Goal: Task Accomplishment & Management: Use online tool/utility

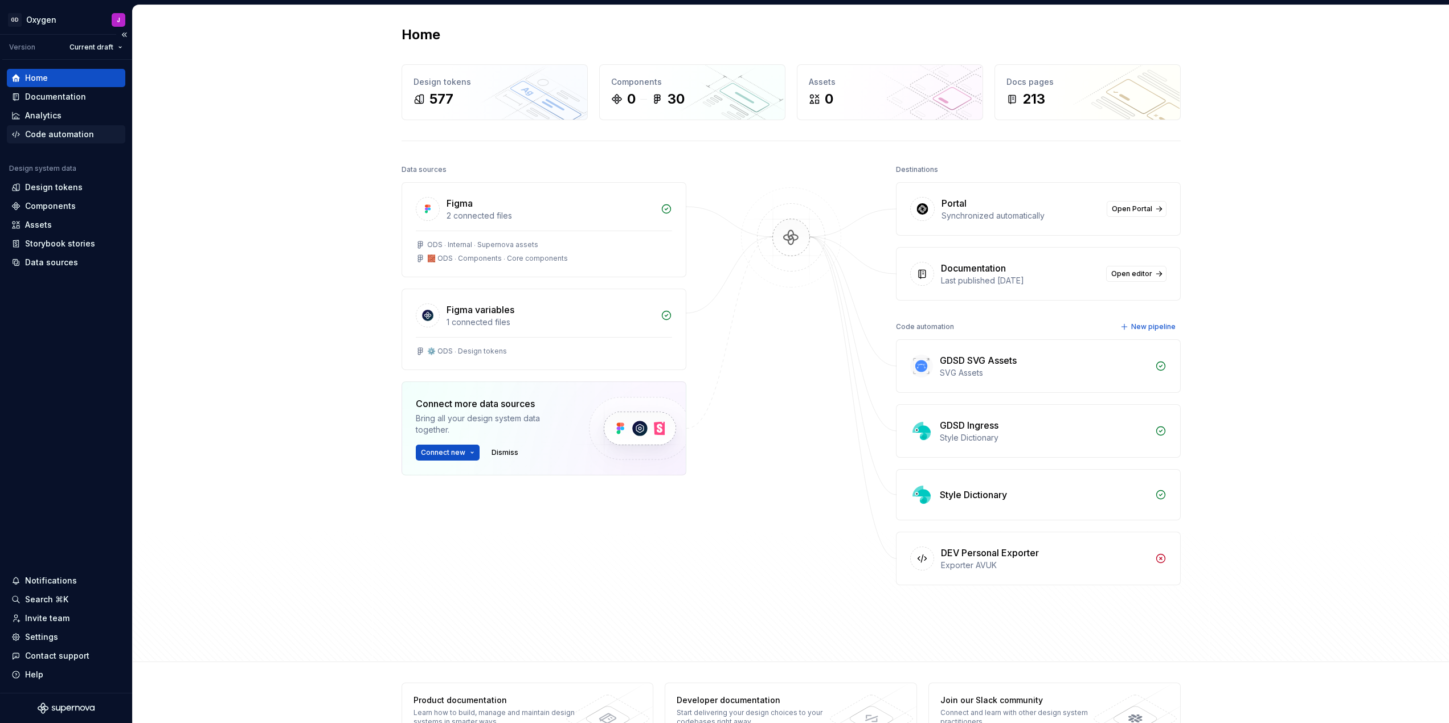
click at [81, 135] on div "Code automation" at bounding box center [59, 134] width 69 height 11
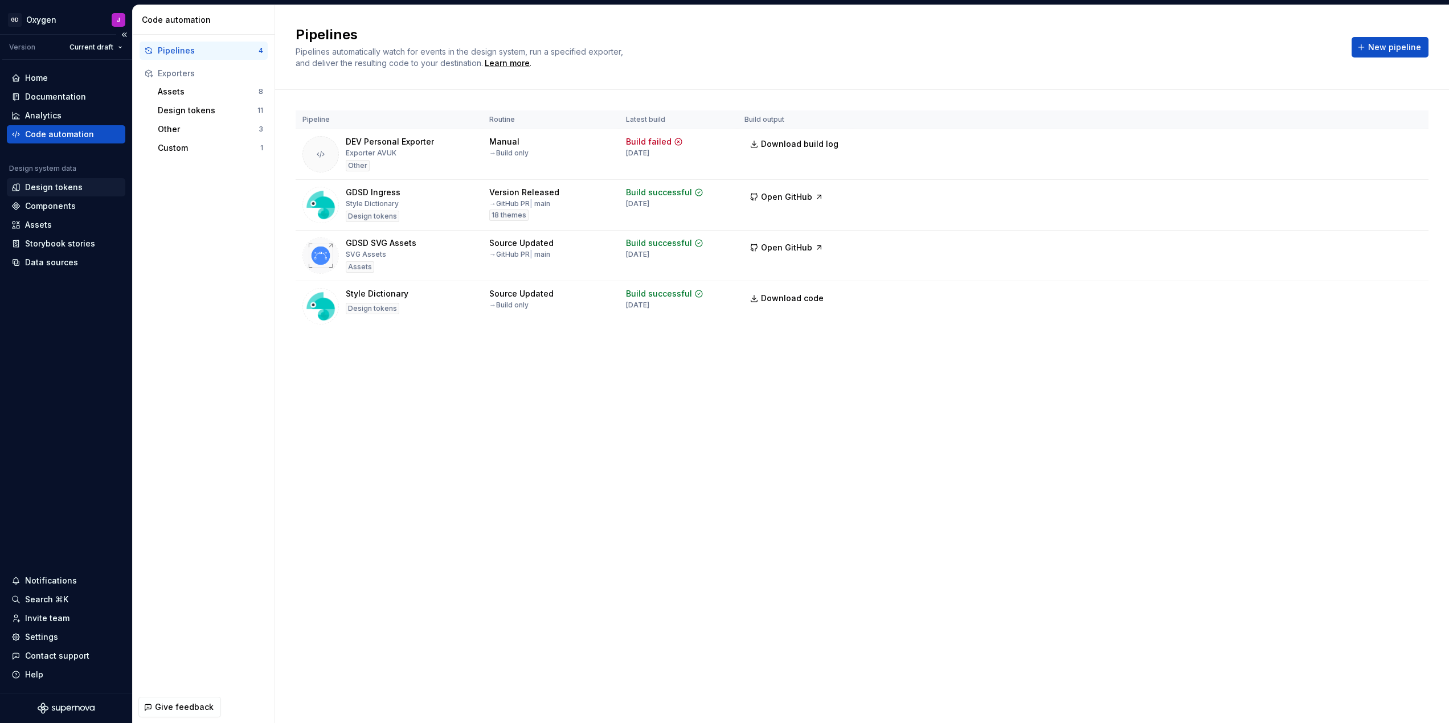
click at [54, 180] on div "Design tokens" at bounding box center [66, 187] width 118 height 18
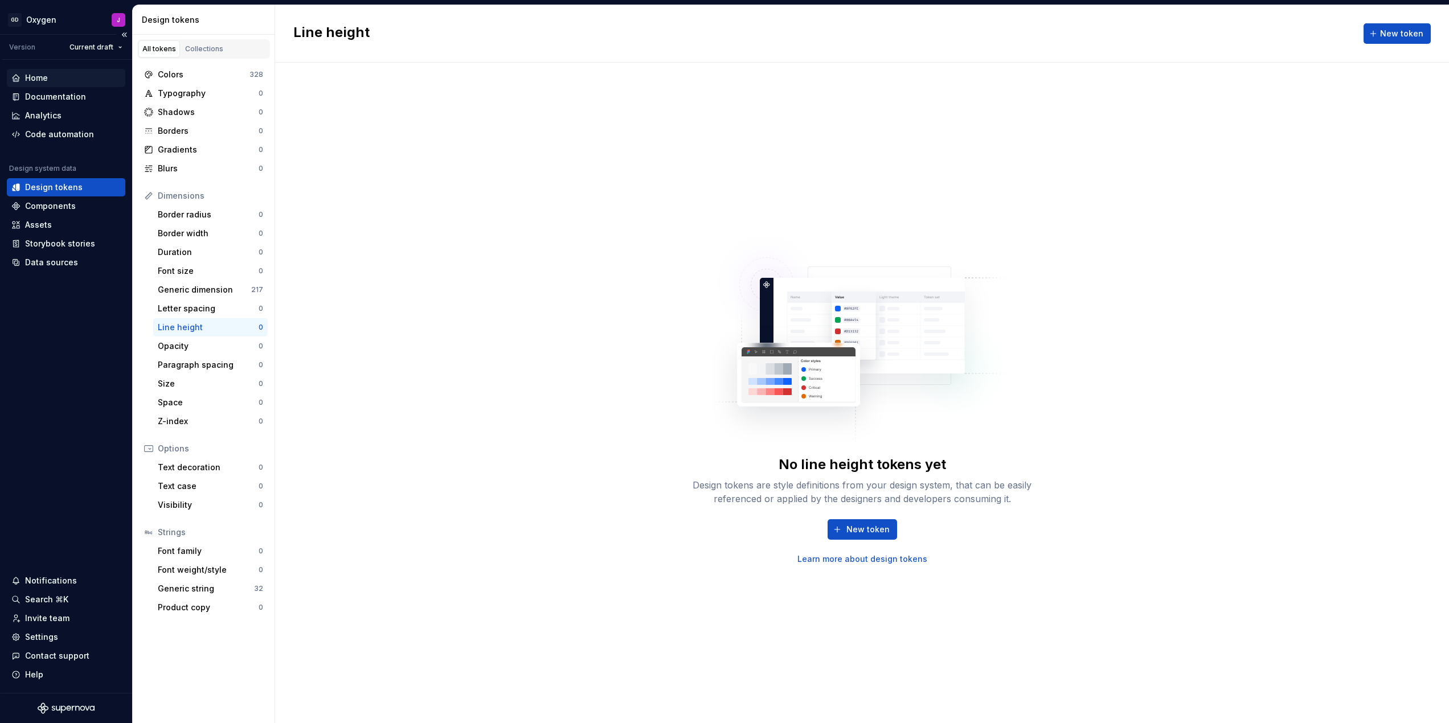
click at [55, 72] on div "Home" at bounding box center [65, 77] width 109 height 11
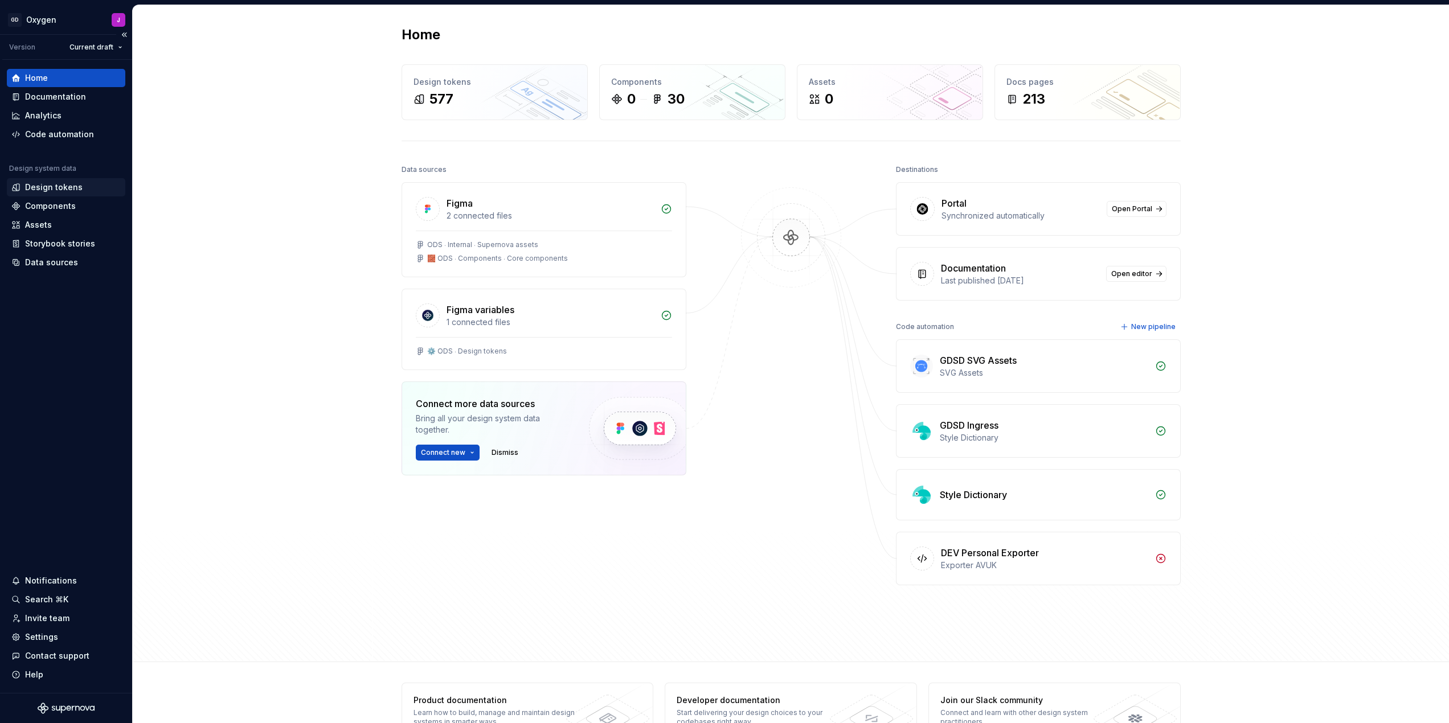
click at [59, 188] on div "Design tokens" at bounding box center [54, 187] width 58 height 11
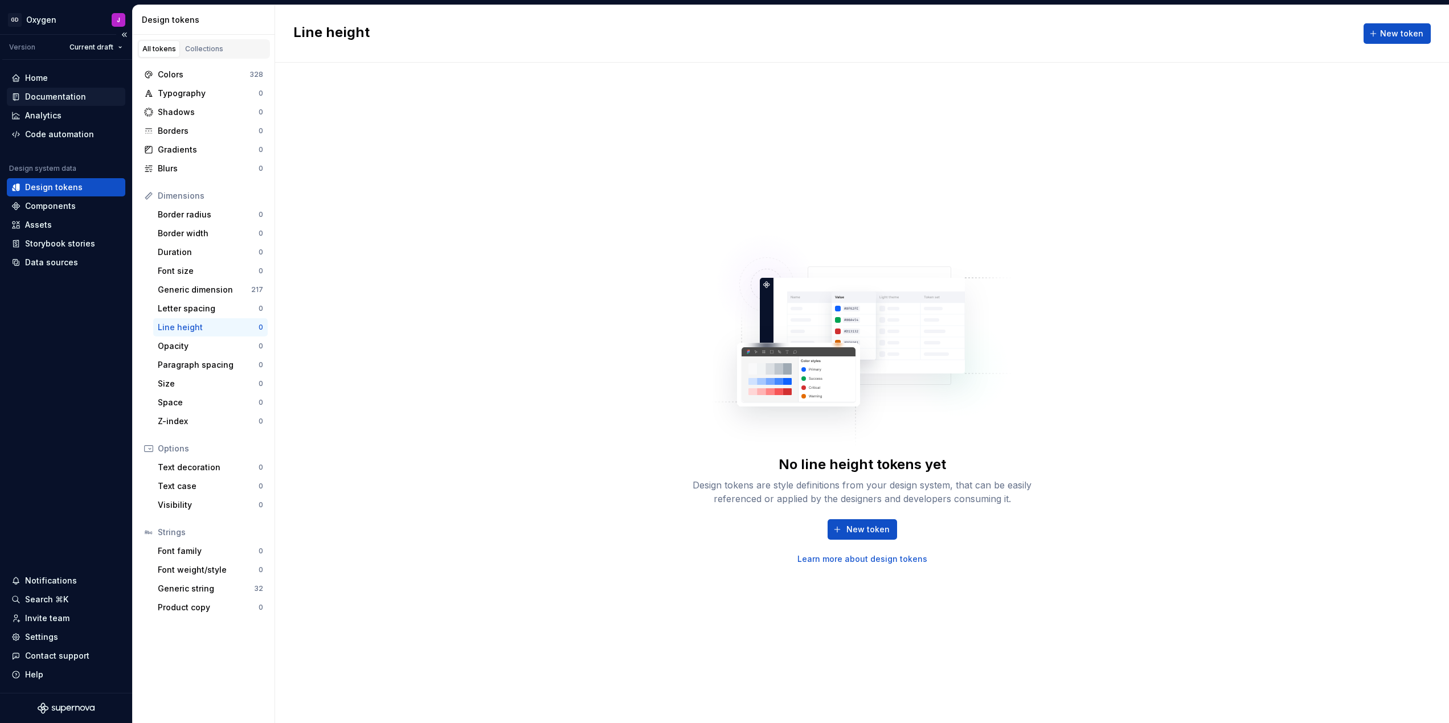
click at [54, 93] on div "Documentation" at bounding box center [55, 96] width 61 height 11
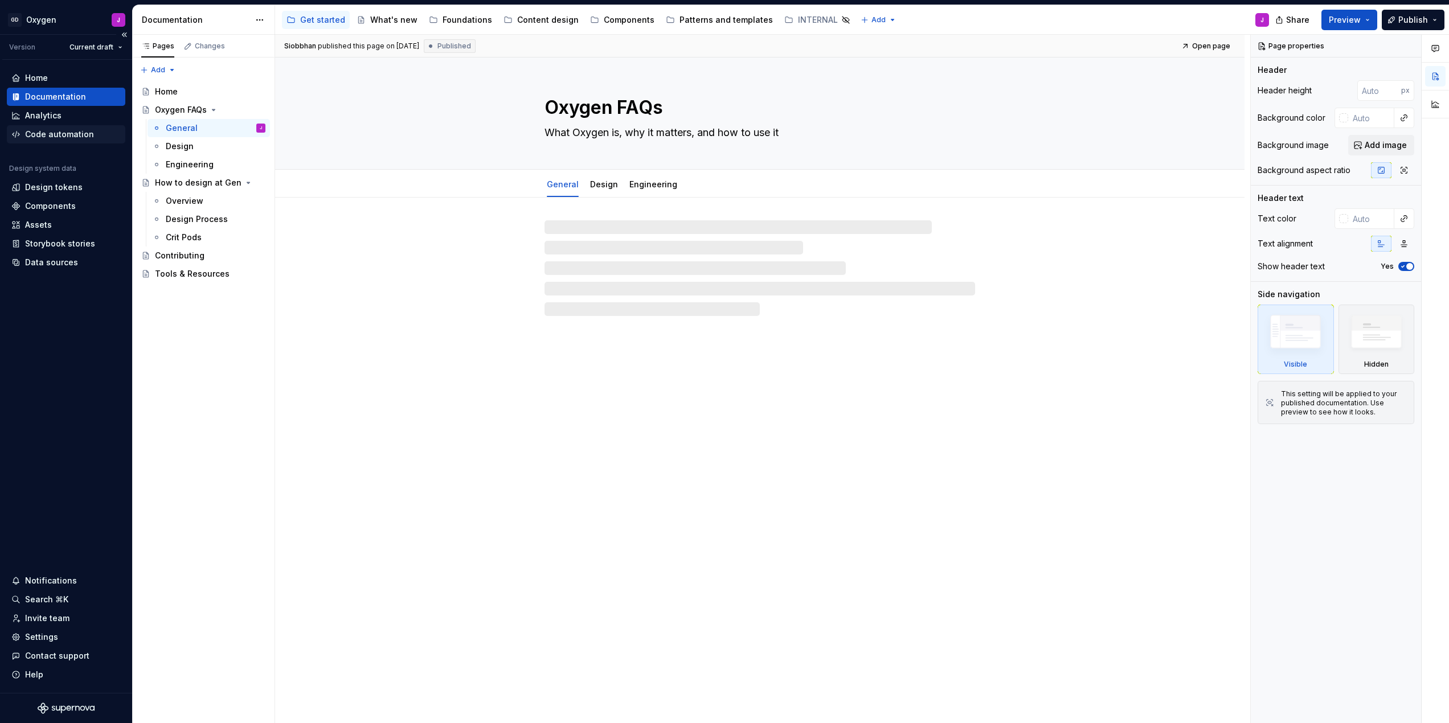
click at [51, 134] on div "Code automation" at bounding box center [59, 134] width 69 height 11
type textarea "*"
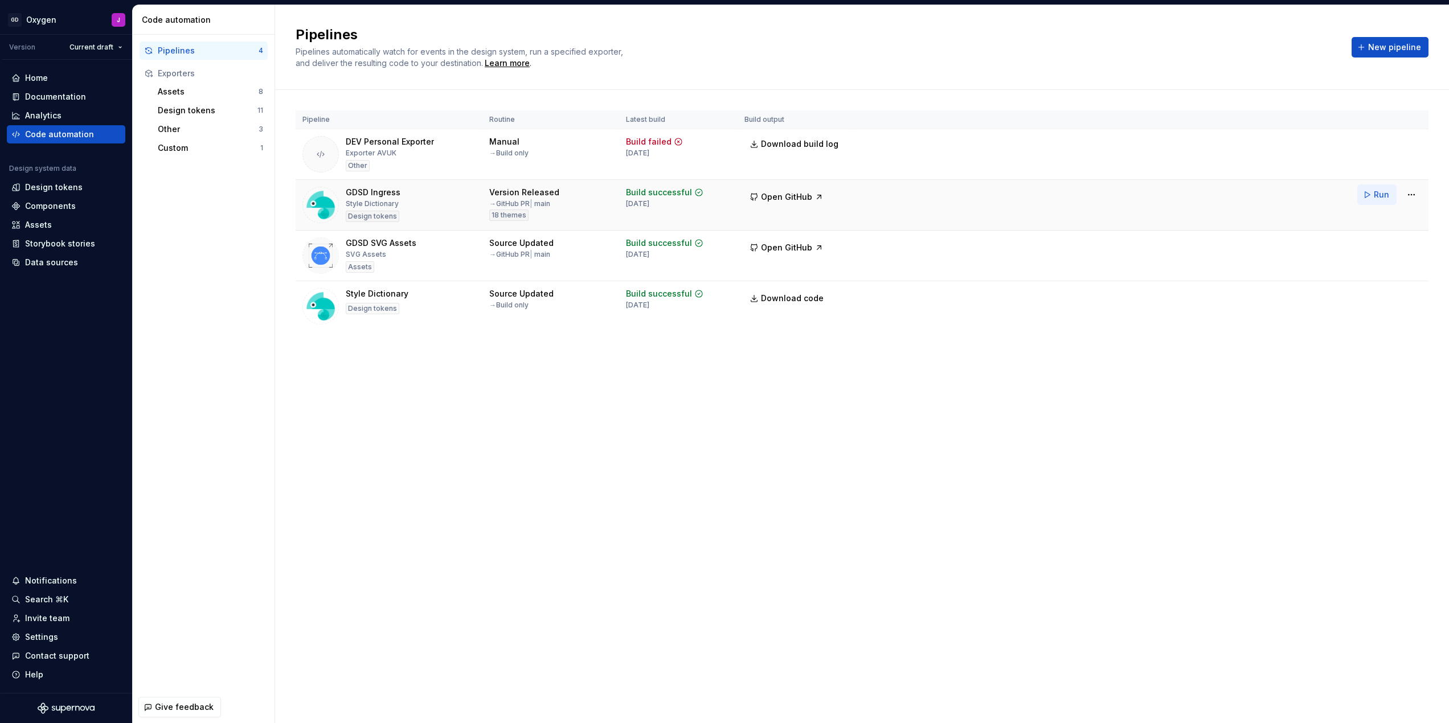
click at [1376, 192] on span "Run" at bounding box center [1380, 194] width 15 height 11
